Goal: Find specific page/section

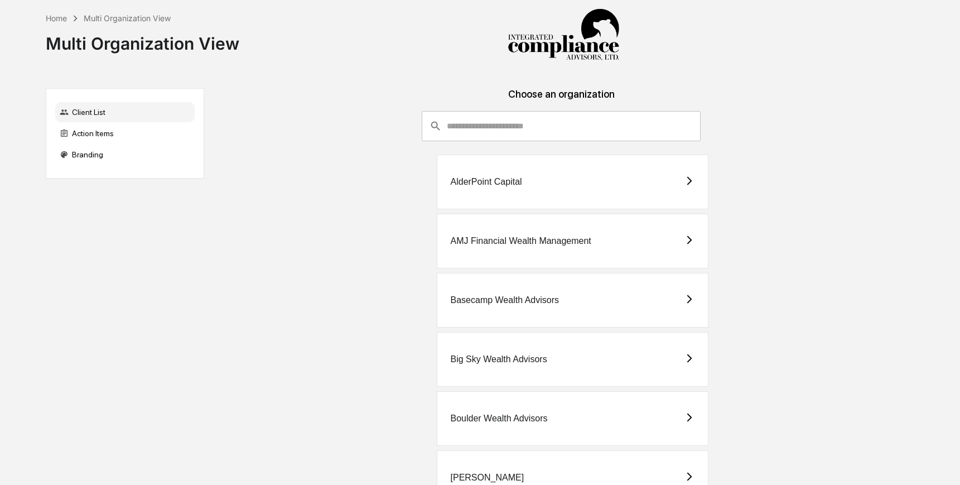
click at [484, 116] on input "consultant-dashboard__filter-organizations-search-bar" at bounding box center [574, 126] width 254 height 30
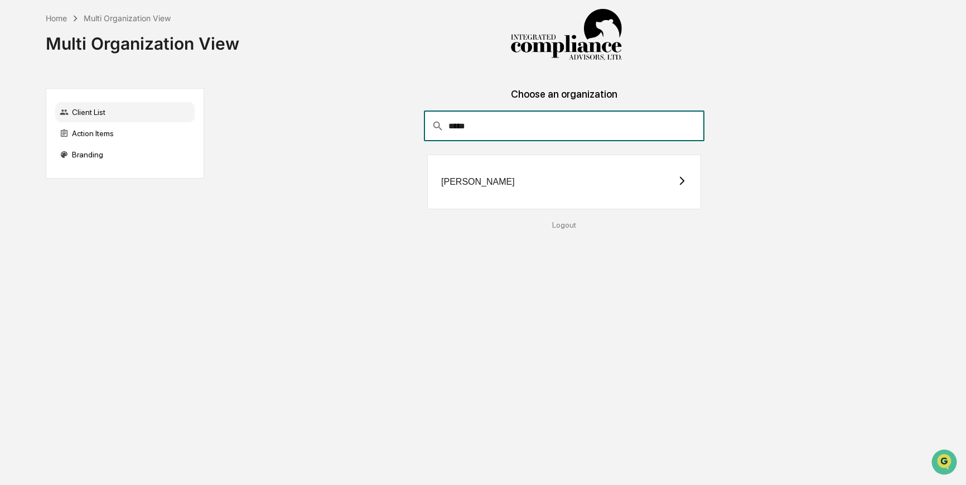
type input "*****"
click at [514, 177] on div "[PERSON_NAME]" at bounding box center [564, 182] width 274 height 55
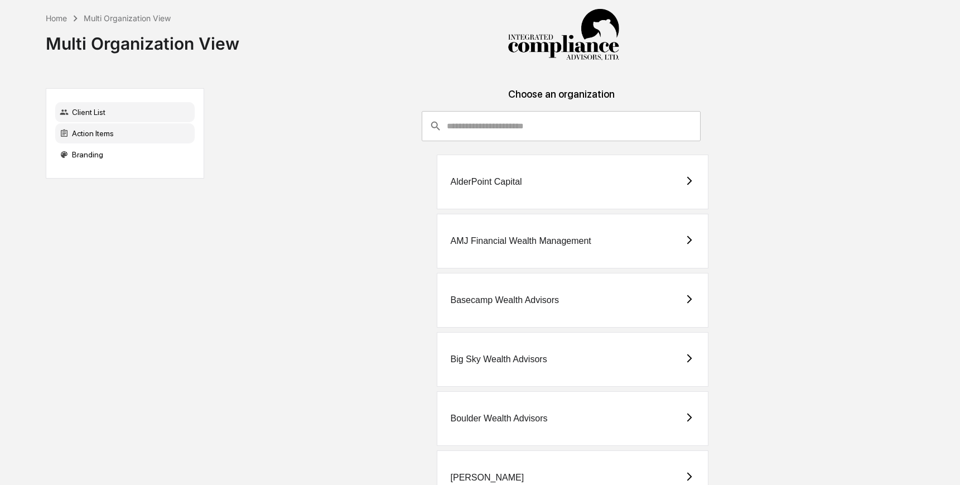
click at [136, 132] on div "Action Items" at bounding box center [125, 133] width 140 height 20
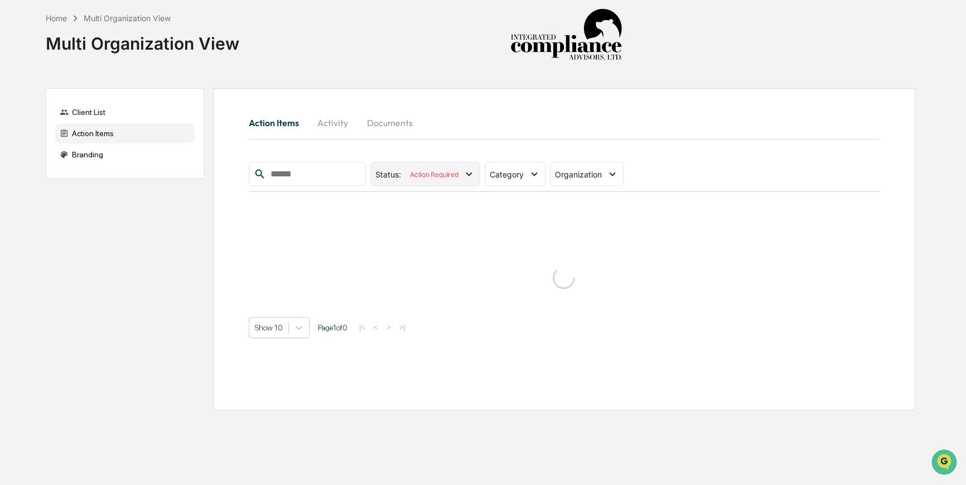
click at [473, 173] on icon at bounding box center [469, 174] width 12 height 12
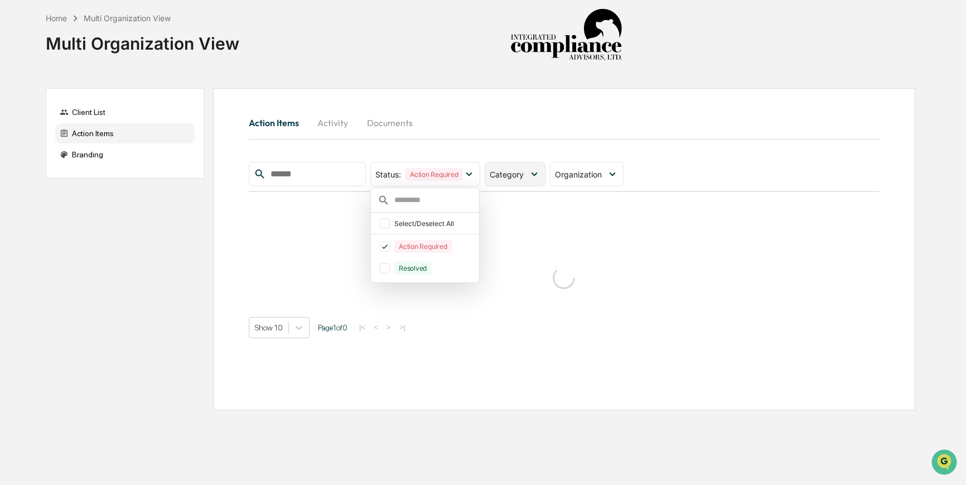
click at [537, 174] on icon at bounding box center [534, 174] width 6 height 4
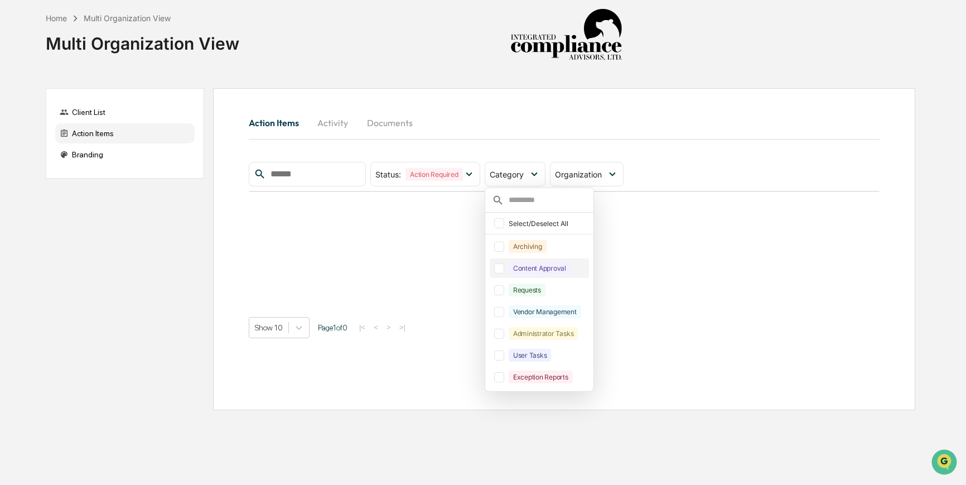
click at [504, 270] on div at bounding box center [499, 268] width 10 height 10
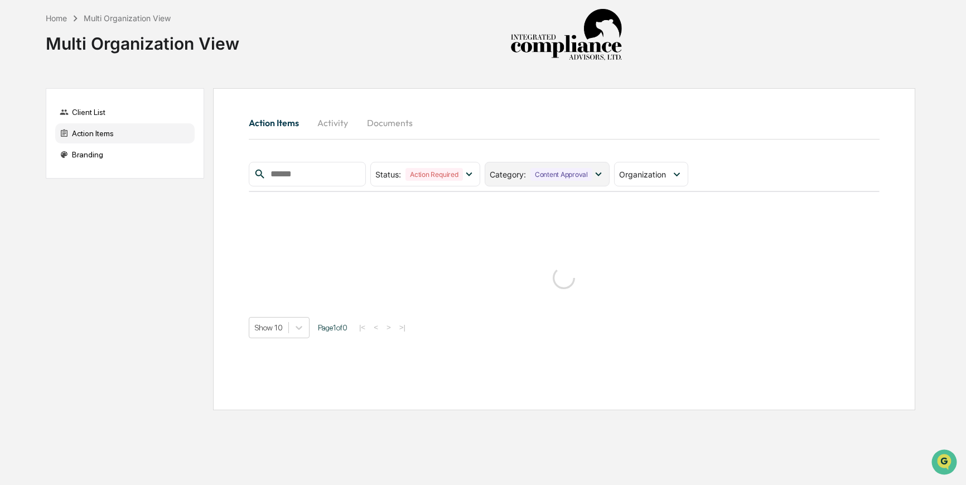
click at [605, 176] on icon at bounding box center [599, 174] width 12 height 12
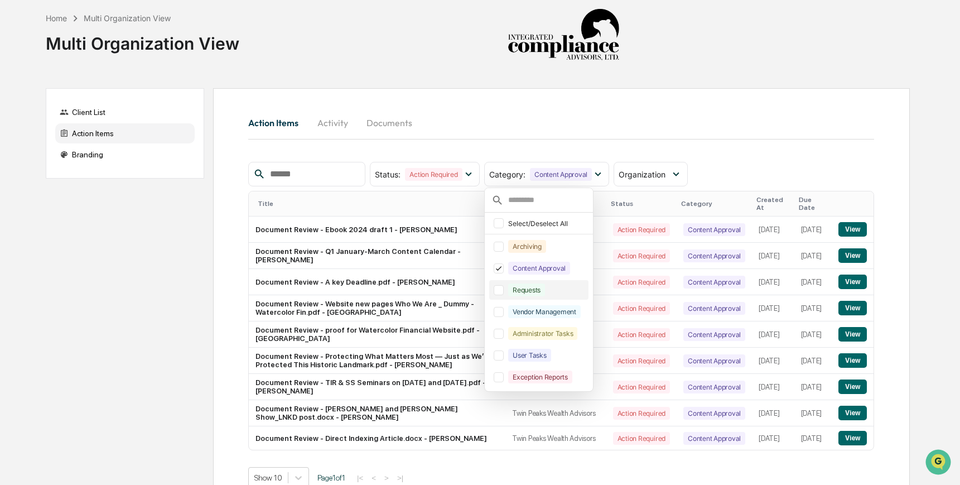
click at [502, 291] on div at bounding box center [499, 290] width 10 height 10
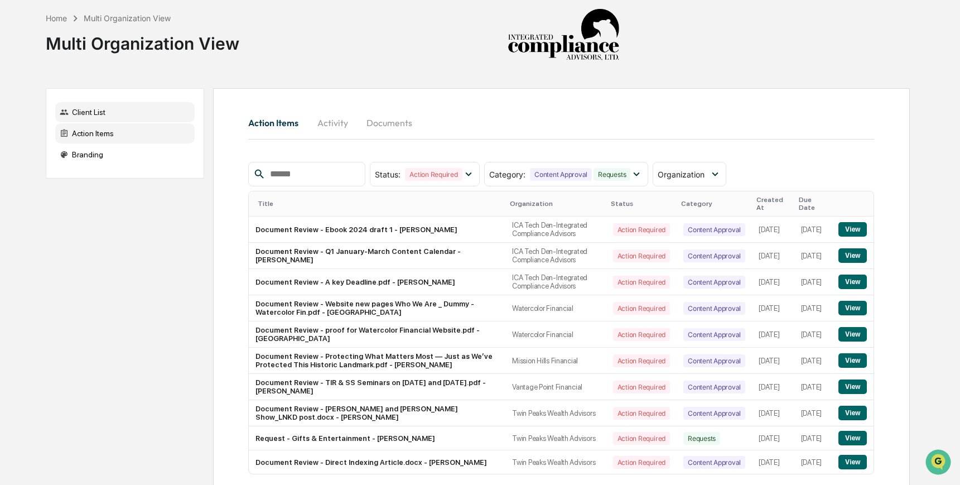
click at [134, 119] on div "Client List" at bounding box center [125, 112] width 140 height 20
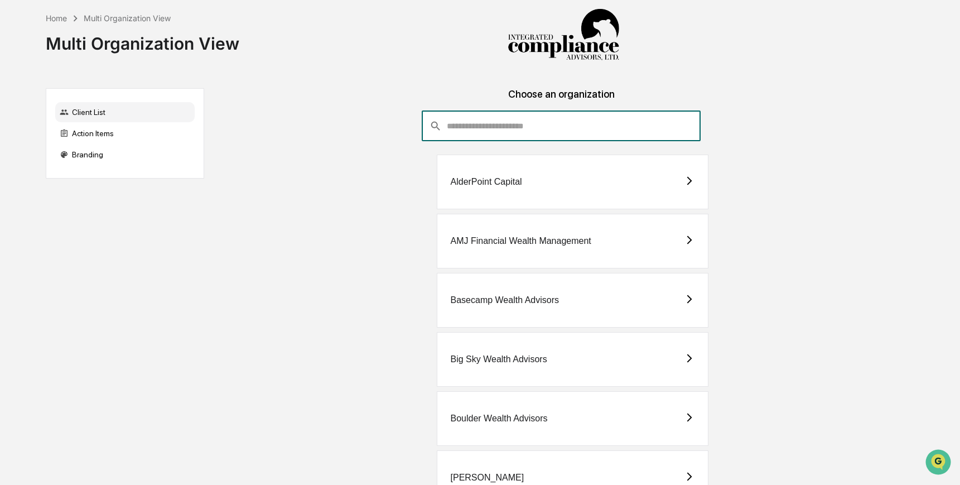
click at [490, 128] on input "consultant-dashboard__filter-organizations-search-bar" at bounding box center [574, 126] width 254 height 30
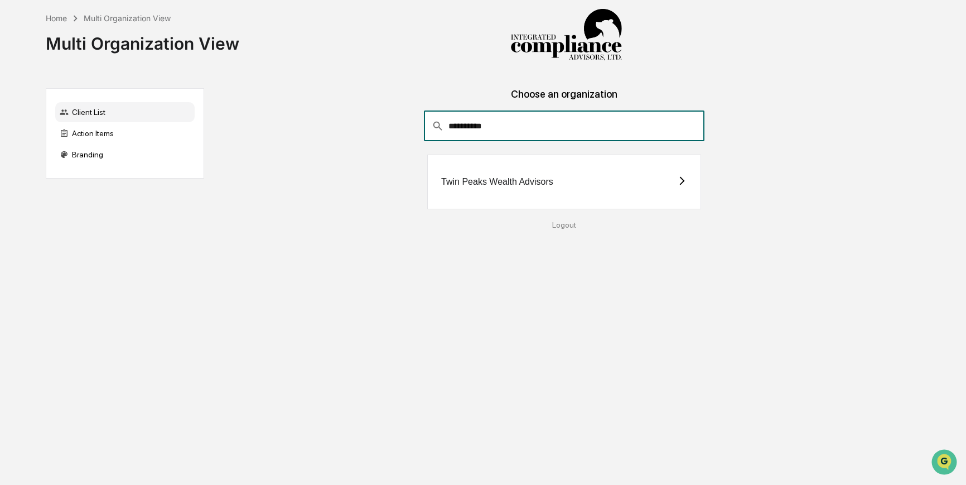
type input "**********"
click at [598, 174] on div "Twin Peaks Wealth Advisors" at bounding box center [564, 182] width 274 height 55
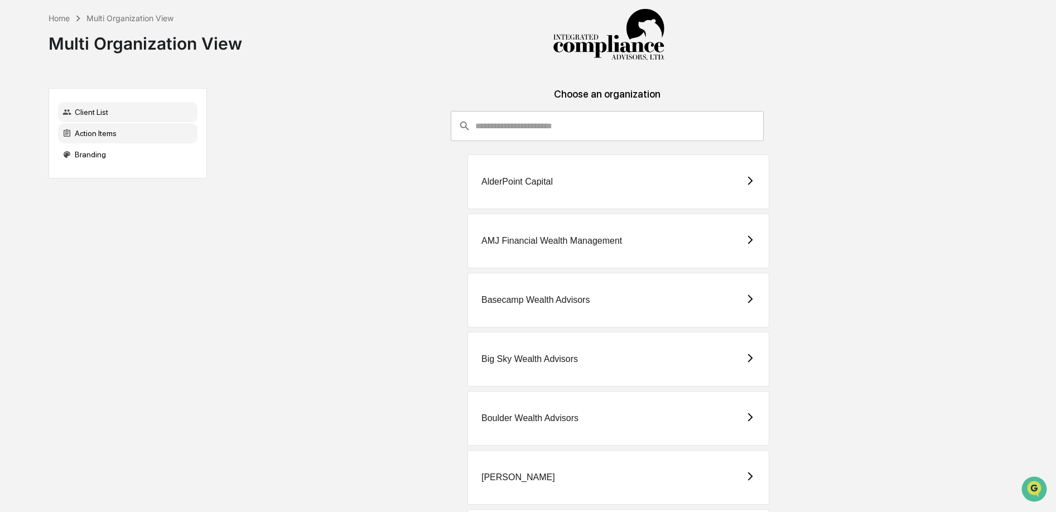
click at [113, 132] on div "Action Items" at bounding box center [128, 133] width 140 height 20
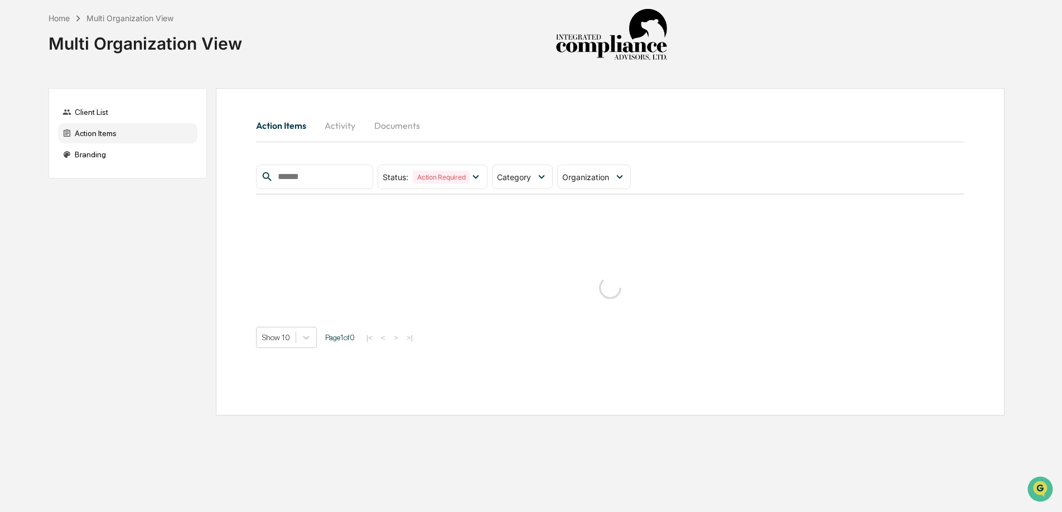
click at [345, 131] on button "Activity" at bounding box center [340, 125] width 50 height 27
click at [132, 116] on div "Client List" at bounding box center [128, 112] width 140 height 20
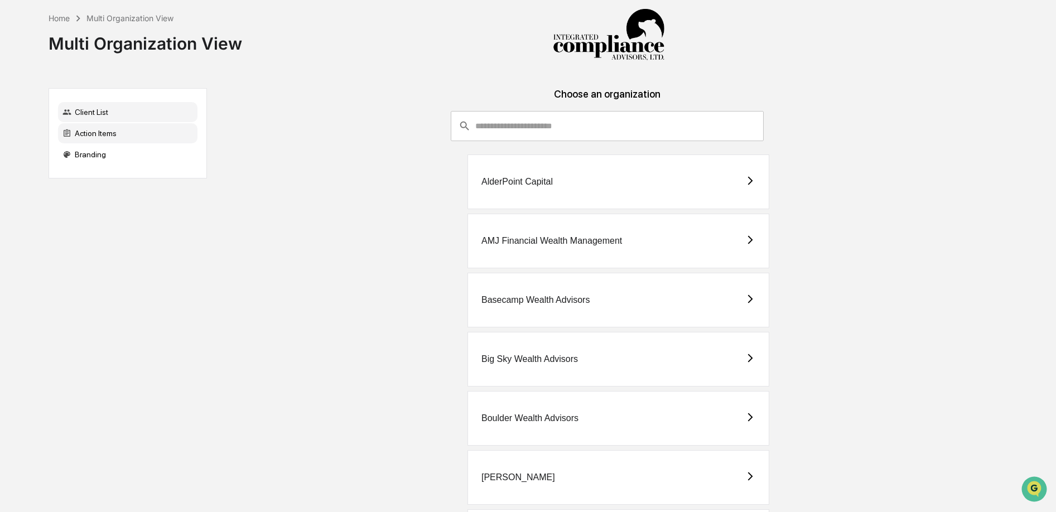
click at [134, 134] on div "Action Items" at bounding box center [128, 133] width 140 height 20
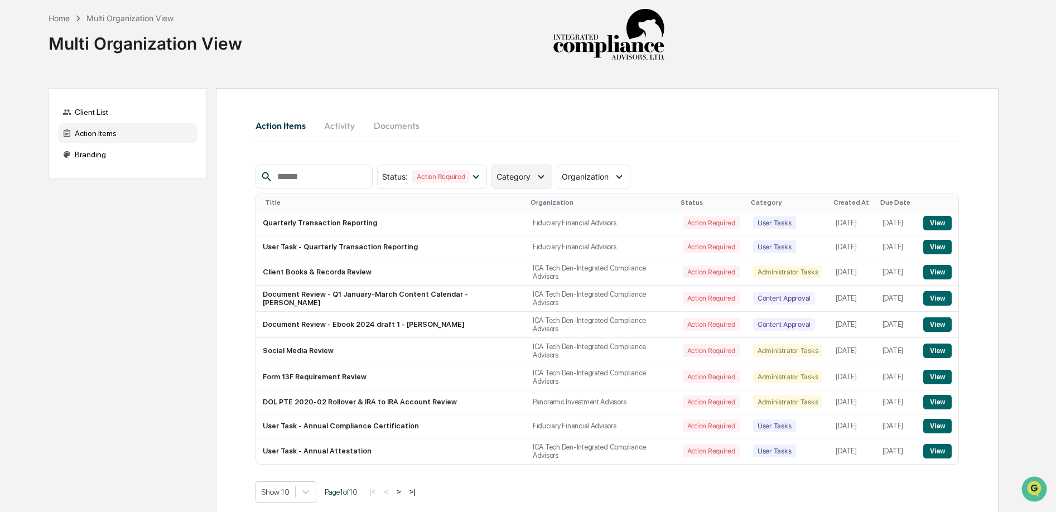
click at [527, 180] on span "Category" at bounding box center [514, 176] width 34 height 9
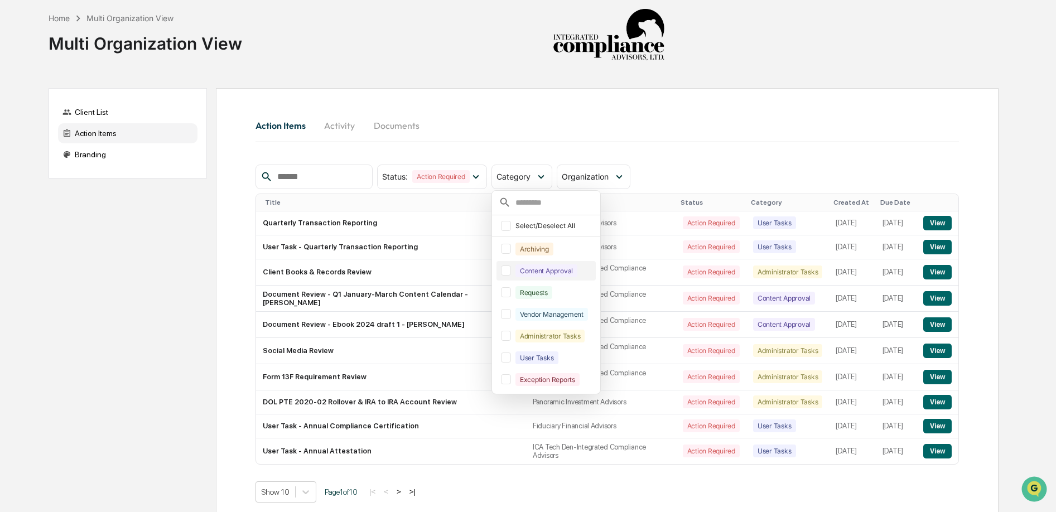
click at [508, 276] on div at bounding box center [506, 271] width 10 height 10
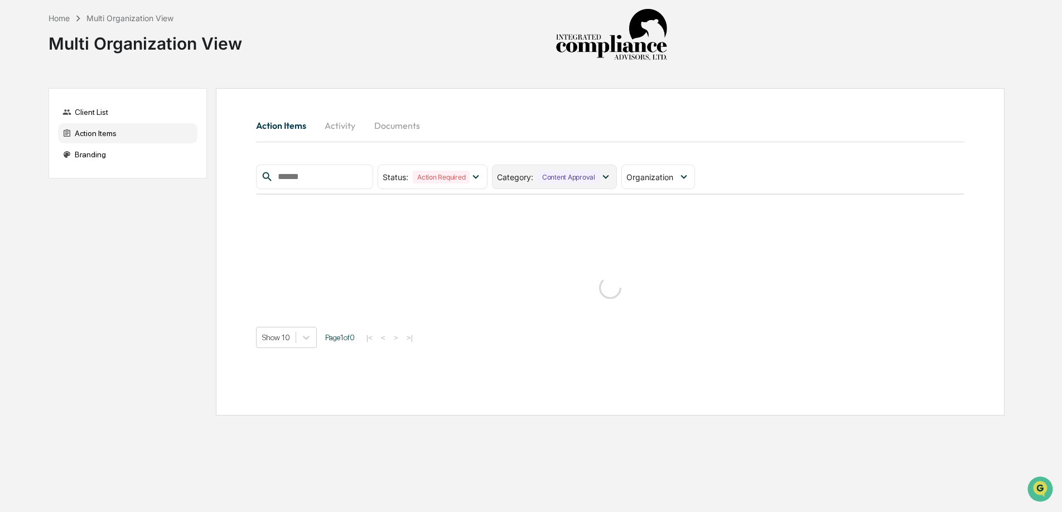
click at [612, 177] on icon at bounding box center [606, 177] width 12 height 12
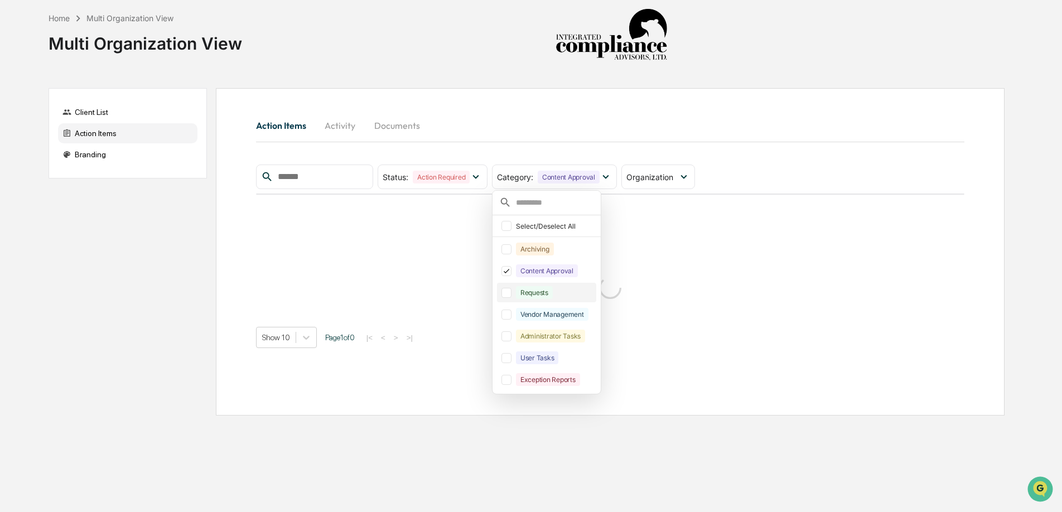
click at [511, 294] on div at bounding box center [507, 293] width 10 height 10
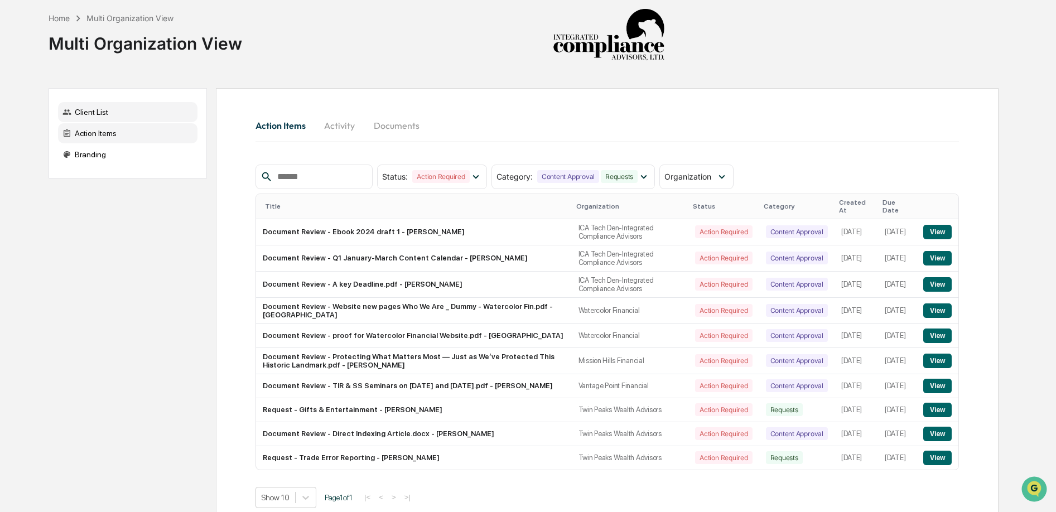
click at [126, 112] on div "Client List" at bounding box center [128, 112] width 140 height 20
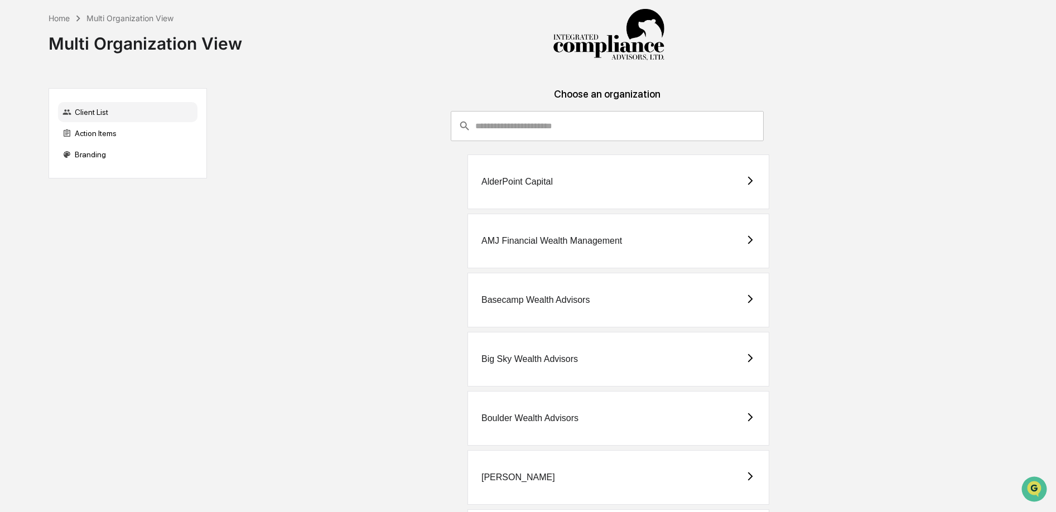
click at [523, 127] on input "consultant-dashboard__filter-organizations-search-bar" at bounding box center [619, 126] width 288 height 30
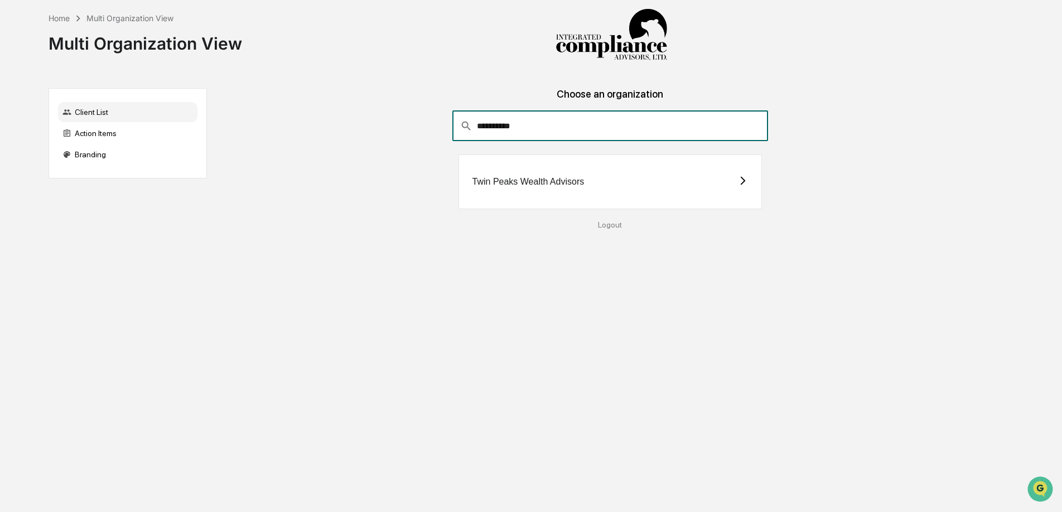
type input "**********"
click at [530, 177] on div "Twin Peaks Wealth Advisors" at bounding box center [529, 182] width 112 height 10
